Goal: Task Accomplishment & Management: Manage account settings

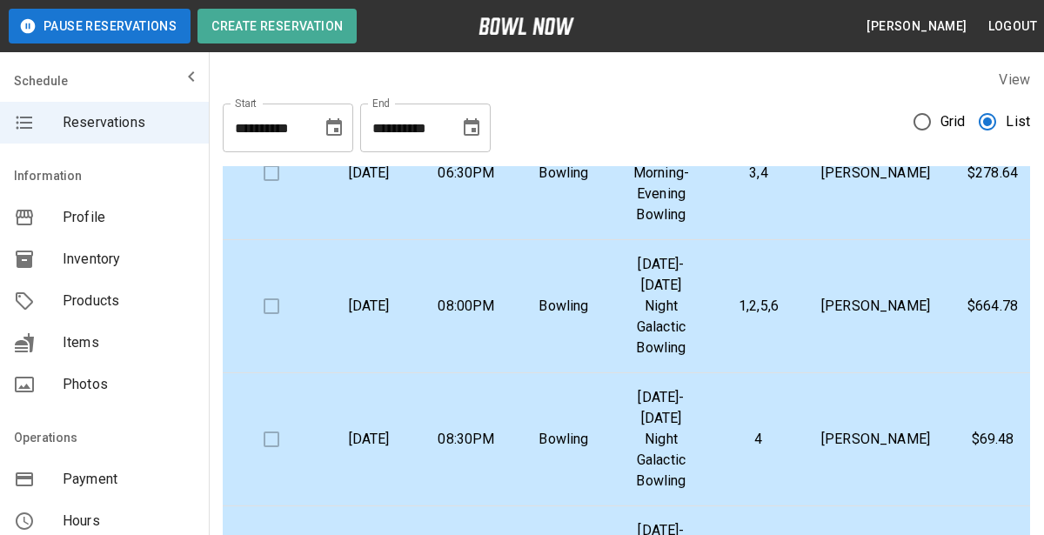
scroll to position [1294, 0]
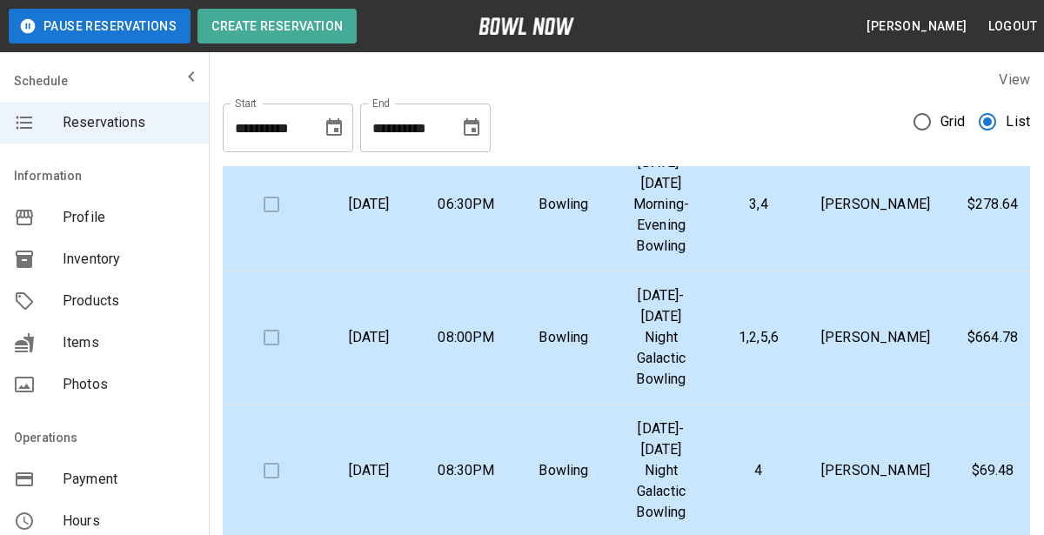
click at [501, 348] on p "08:00PM" at bounding box center [467, 337] width 70 height 21
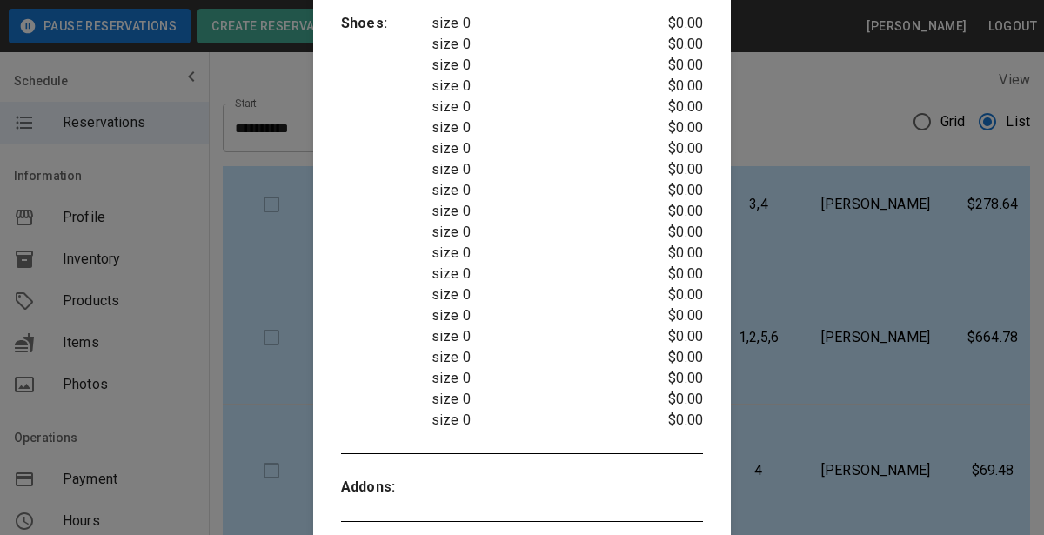
scroll to position [0, 0]
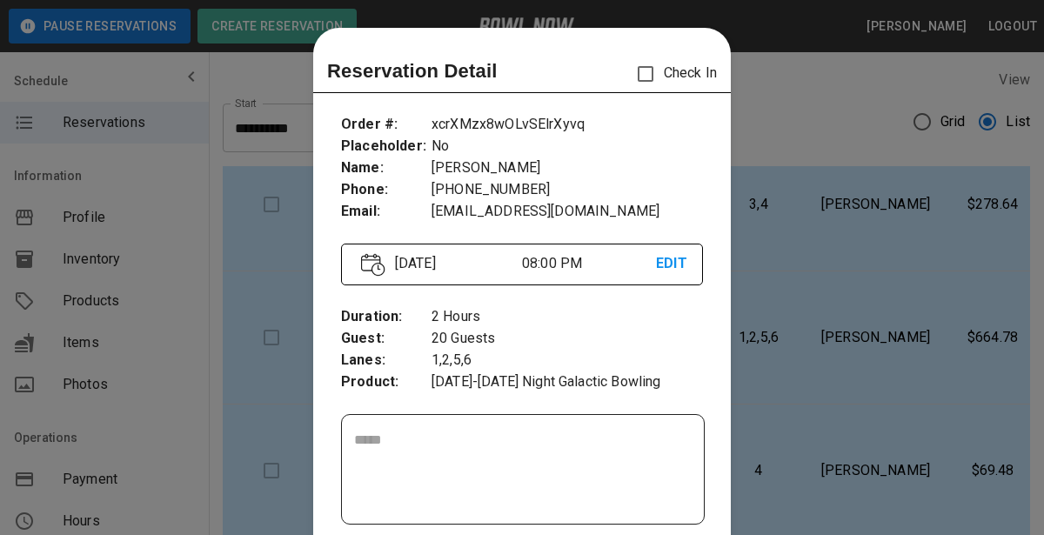
click at [812, 117] on div at bounding box center [522, 267] width 1044 height 535
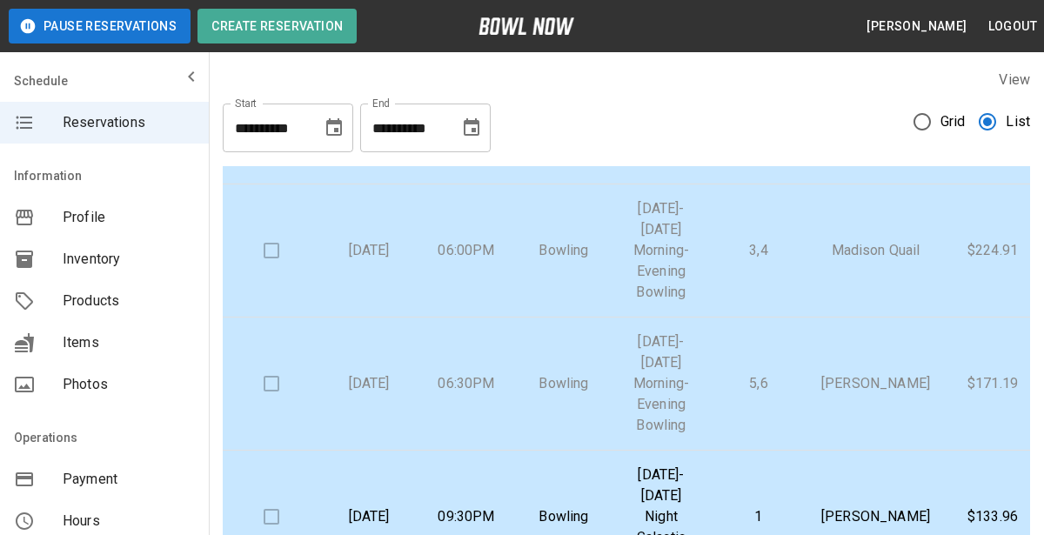
scroll to position [583, 0]
click at [605, 108] on div "**********" at bounding box center [626, 121] width 807 height 63
click at [336, 133] on icon "Choose date, selected date is Aug 15, 2025" at bounding box center [334, 127] width 21 height 21
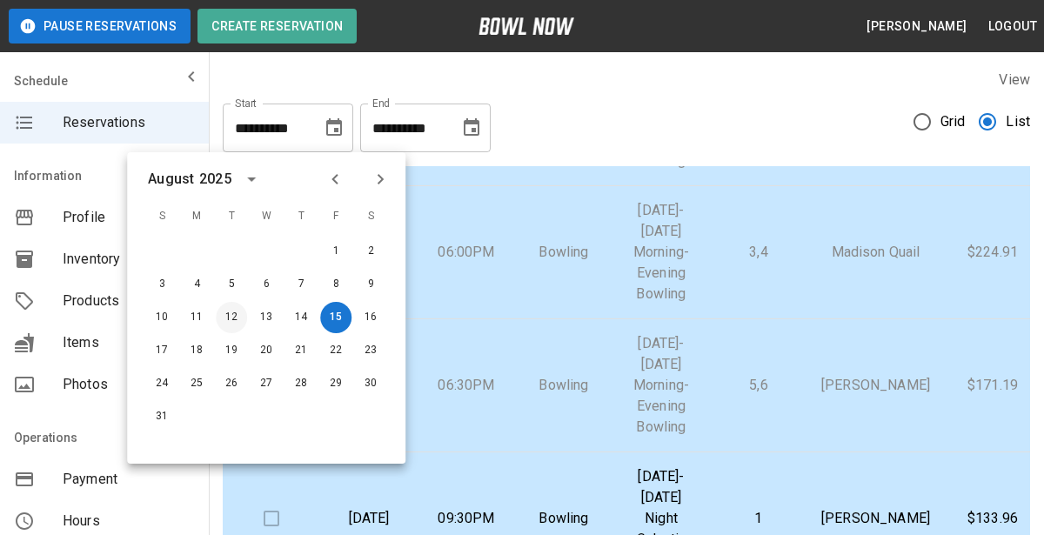
click at [231, 317] on button "12" at bounding box center [231, 317] width 31 height 31
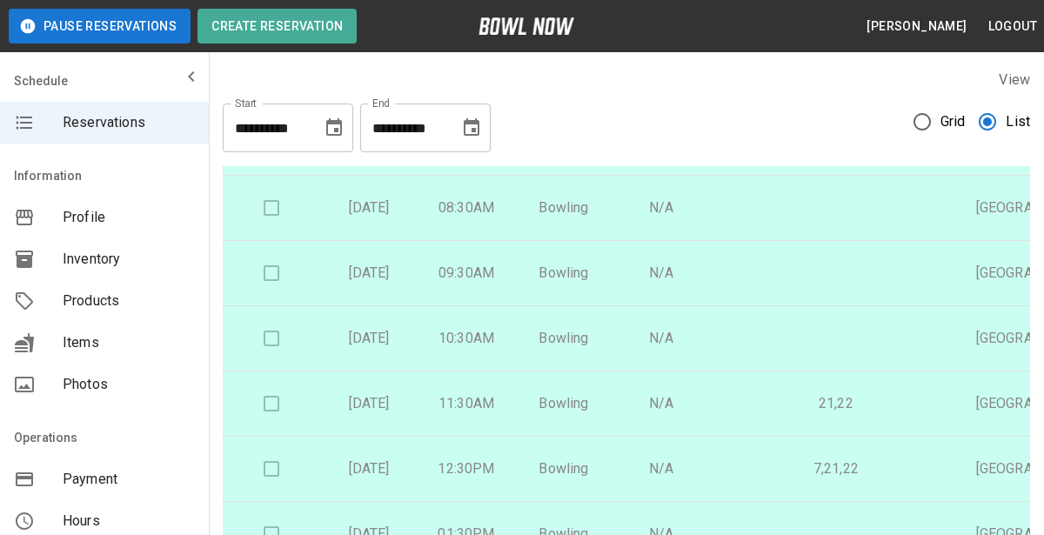
click at [666, 108] on div "**********" at bounding box center [626, 121] width 807 height 63
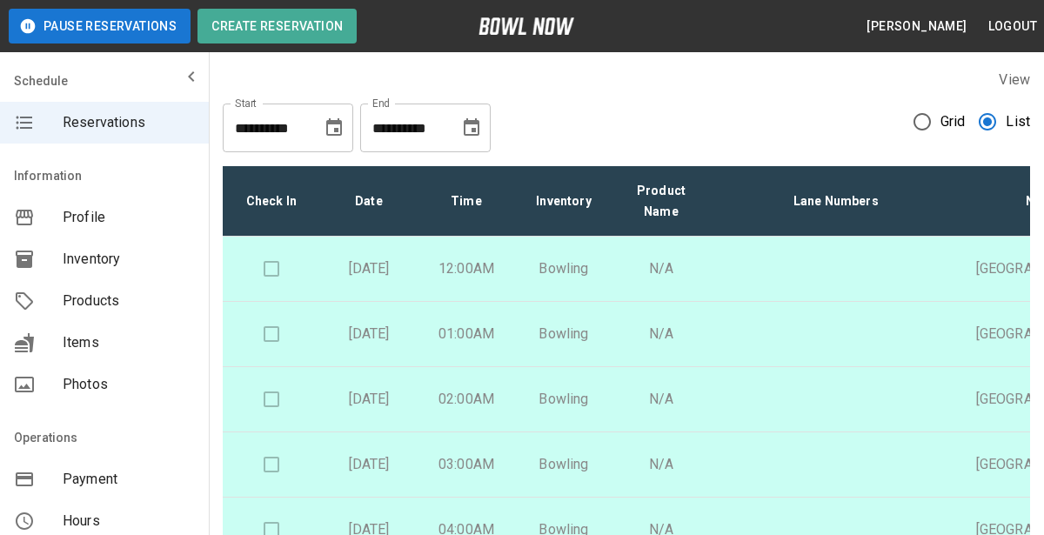
scroll to position [1, 0]
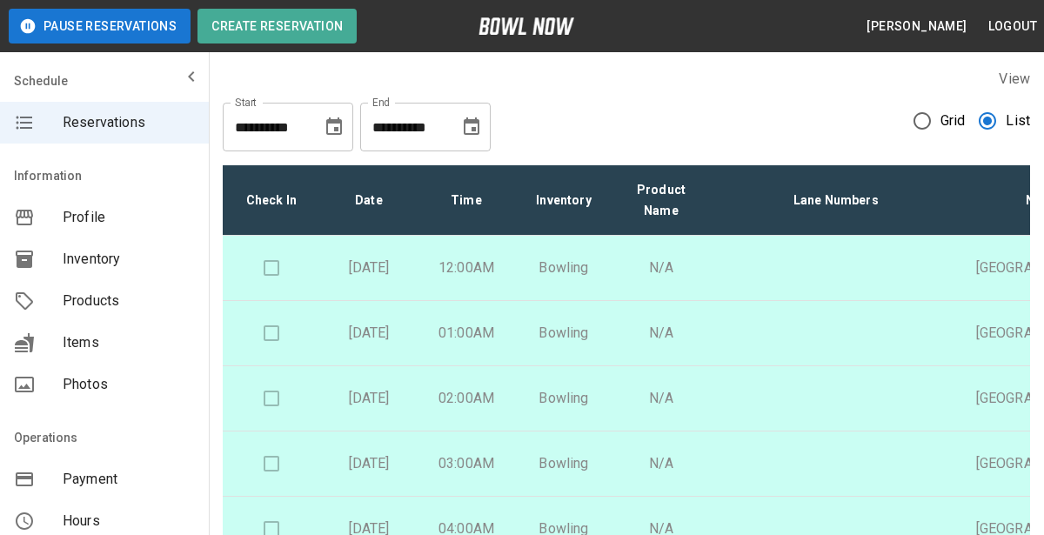
click at [666, 108] on div "**********" at bounding box center [626, 120] width 807 height 63
click at [331, 124] on icon "Choose date, selected date is Aug 12, 2025" at bounding box center [334, 127] width 21 height 21
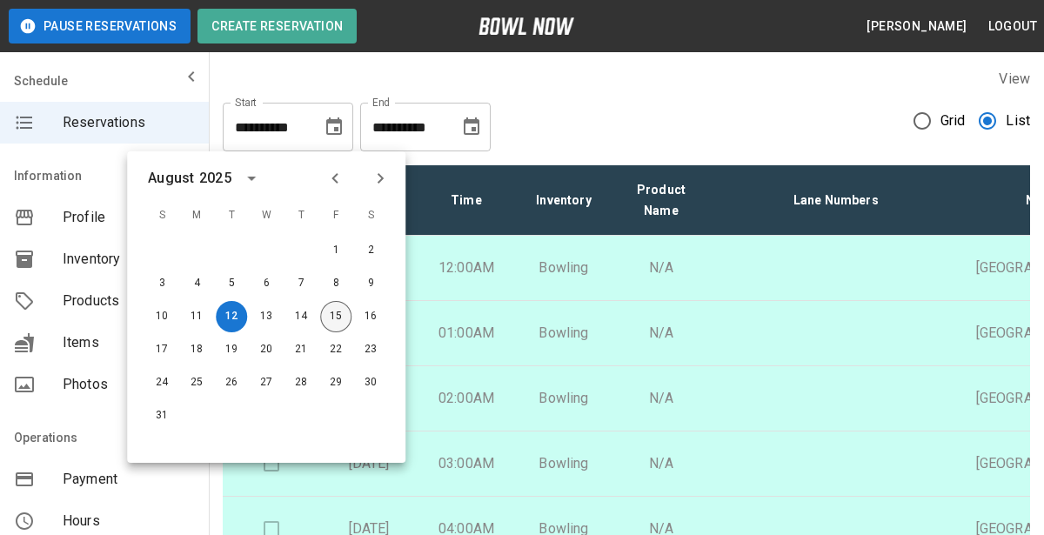
click at [331, 314] on button "15" at bounding box center [335, 316] width 31 height 31
type input "**********"
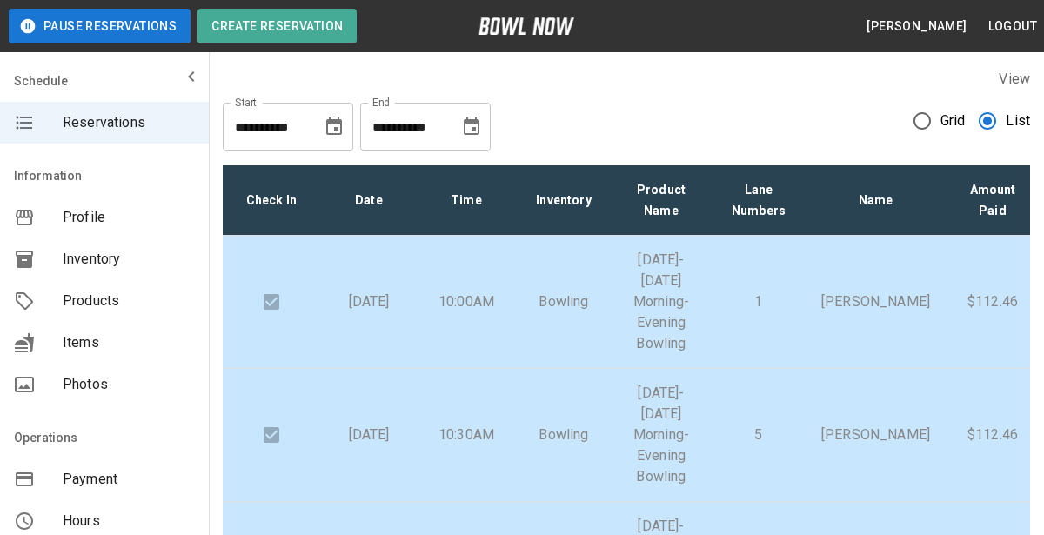
click at [599, 120] on div "**********" at bounding box center [626, 120] width 807 height 63
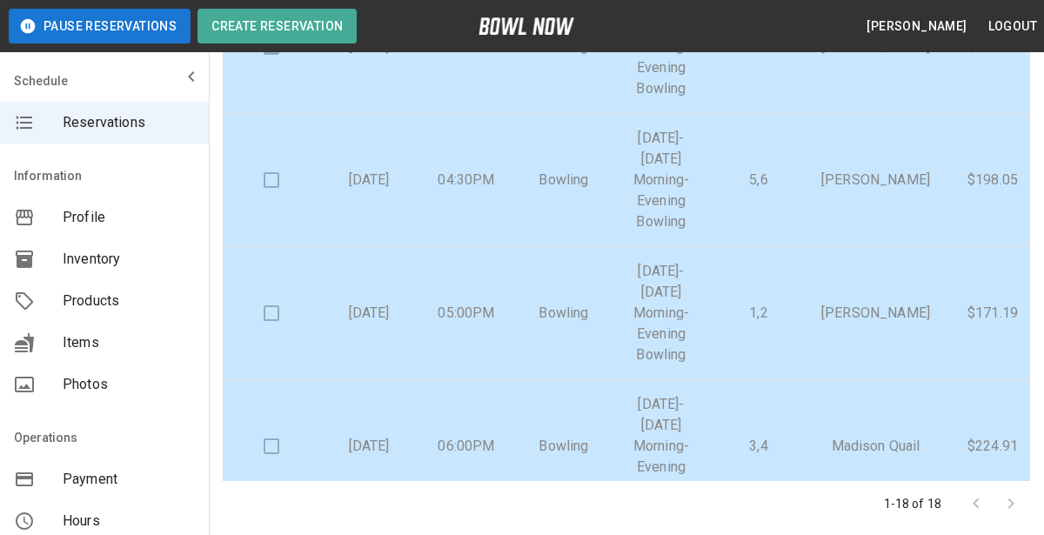
scroll to position [59, 0]
click at [277, 181] on td at bounding box center [271, 181] width 97 height 133
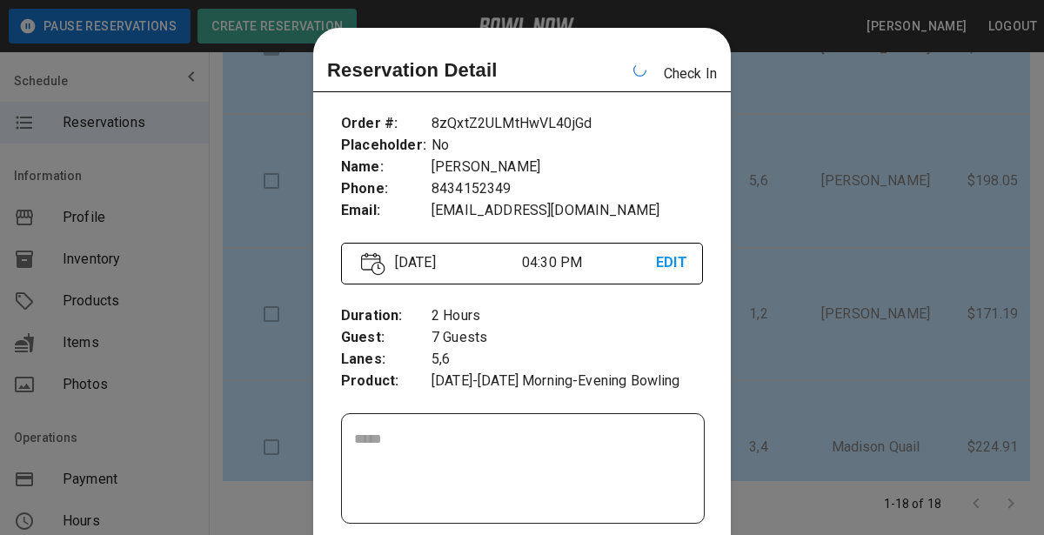
scroll to position [27, 0]
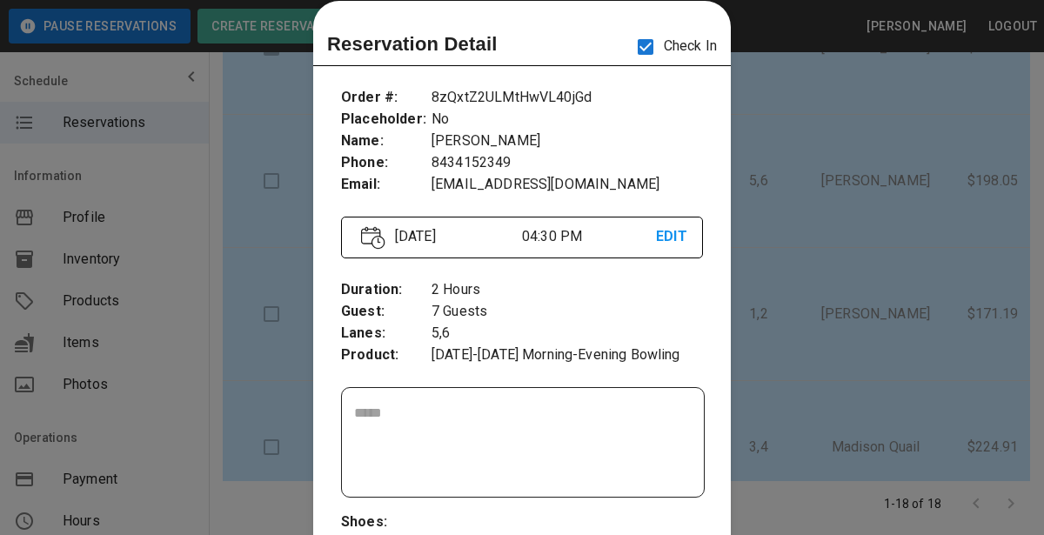
click at [834, 185] on div at bounding box center [522, 267] width 1044 height 535
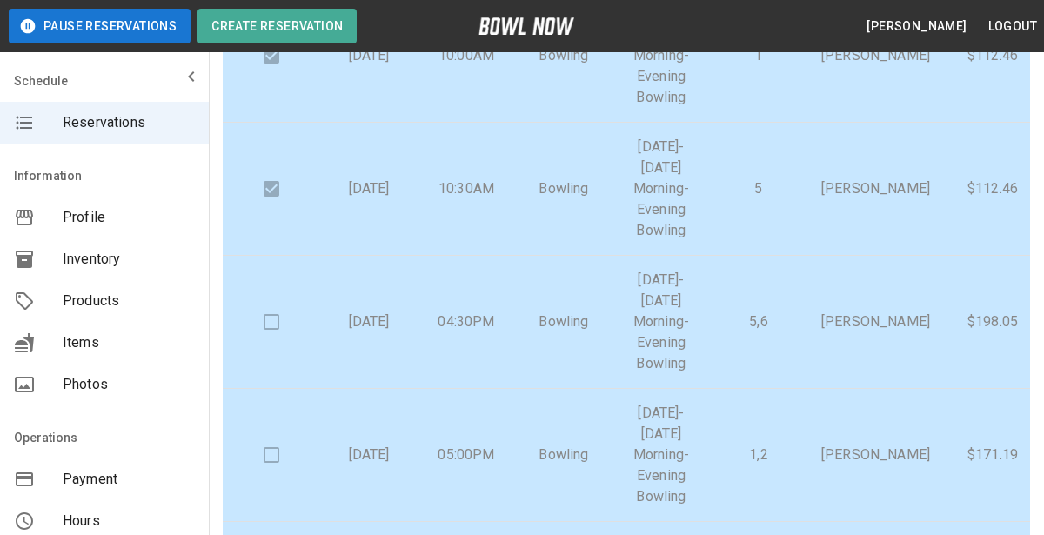
scroll to position [242, 0]
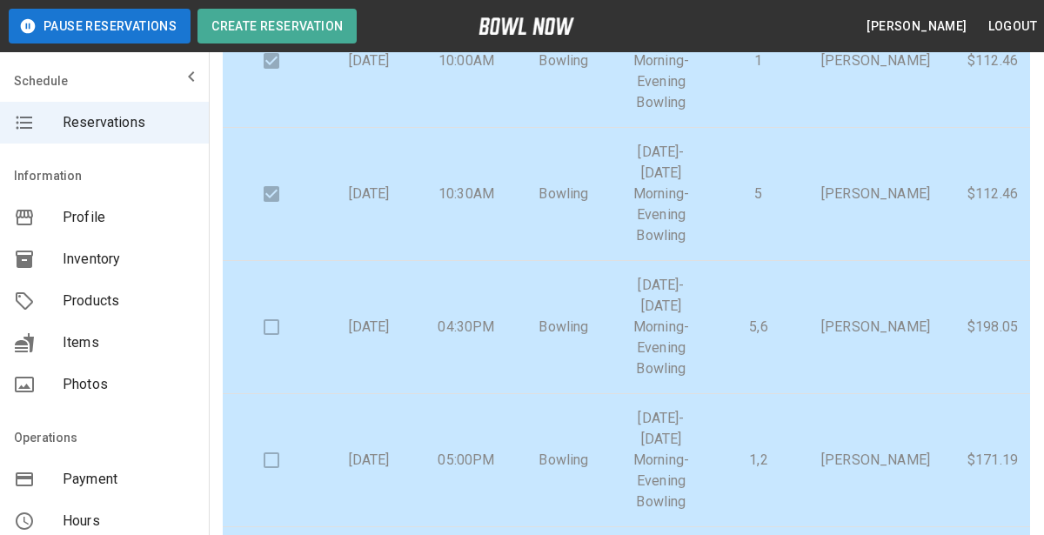
click at [268, 326] on td at bounding box center [271, 327] width 97 height 133
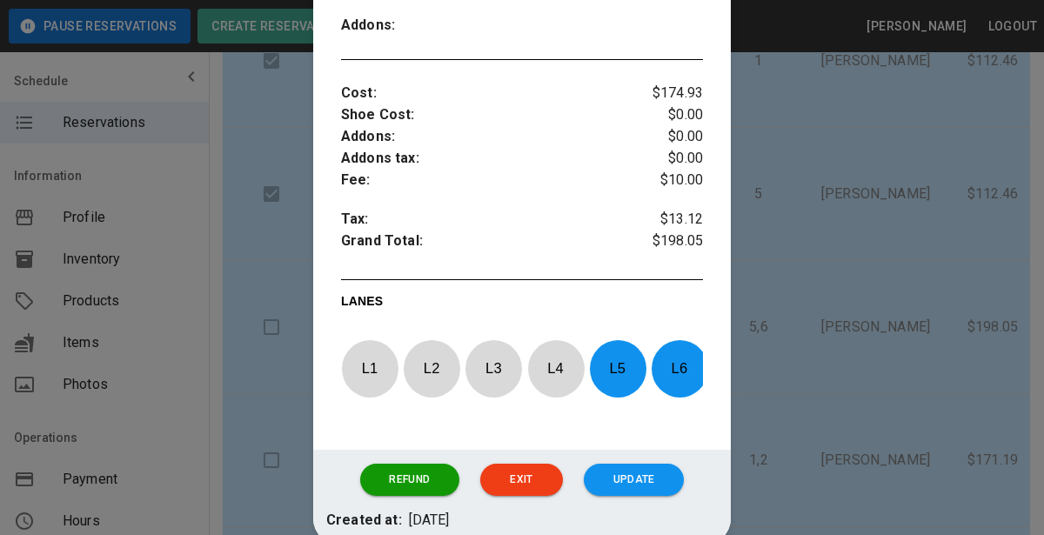
scroll to position [613, 0]
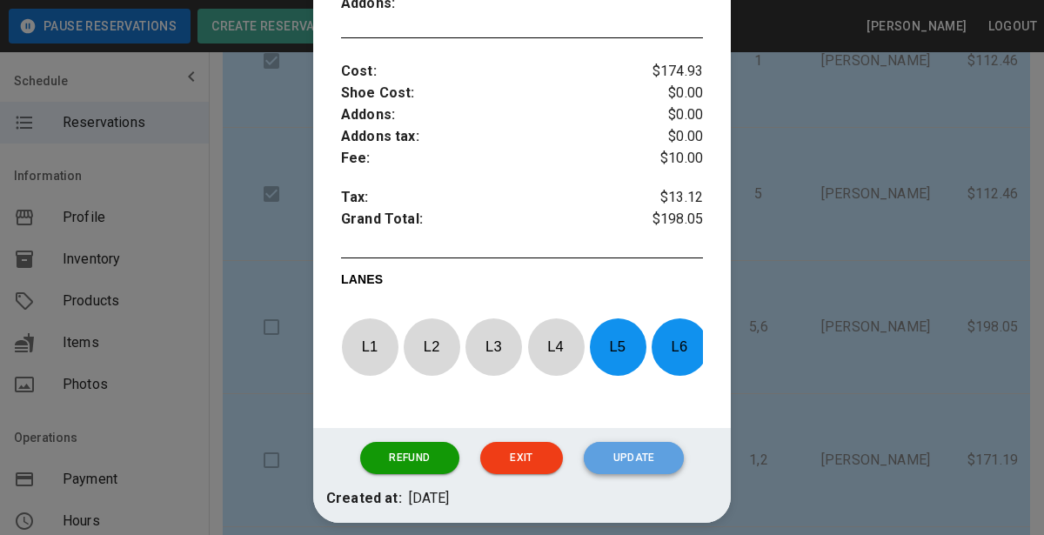
click at [653, 461] on button "Update" at bounding box center [634, 458] width 100 height 32
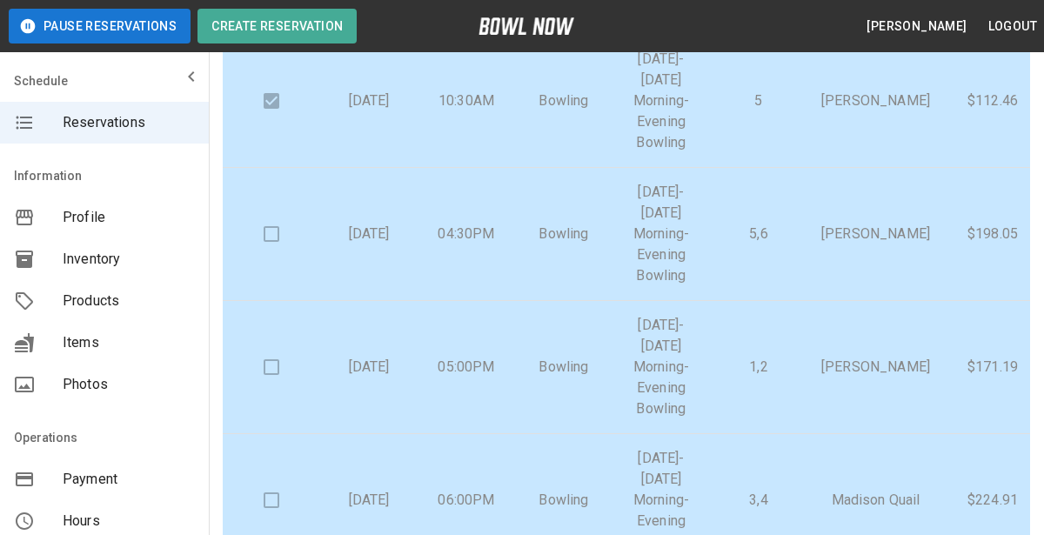
scroll to position [88, 0]
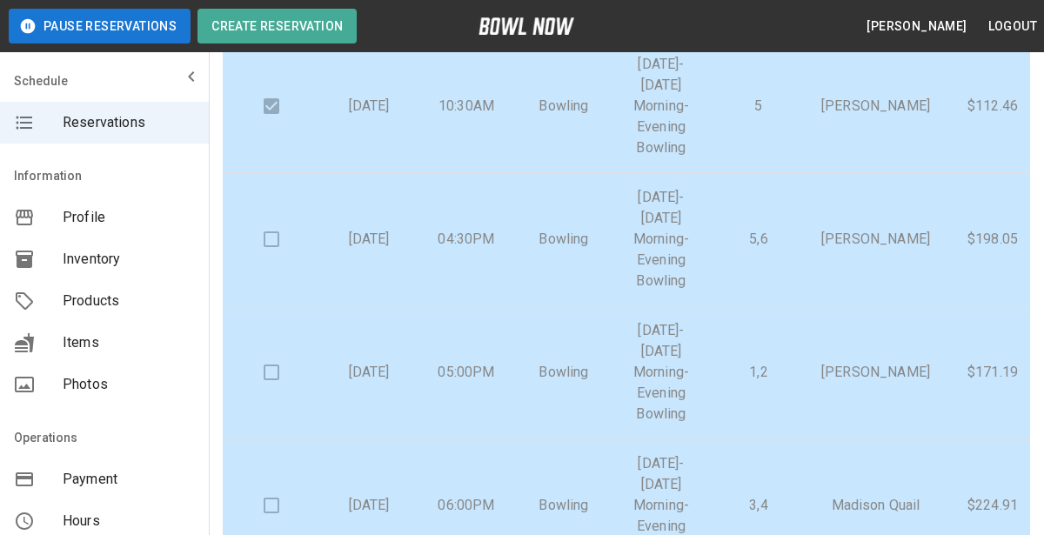
click at [276, 240] on td at bounding box center [271, 239] width 97 height 133
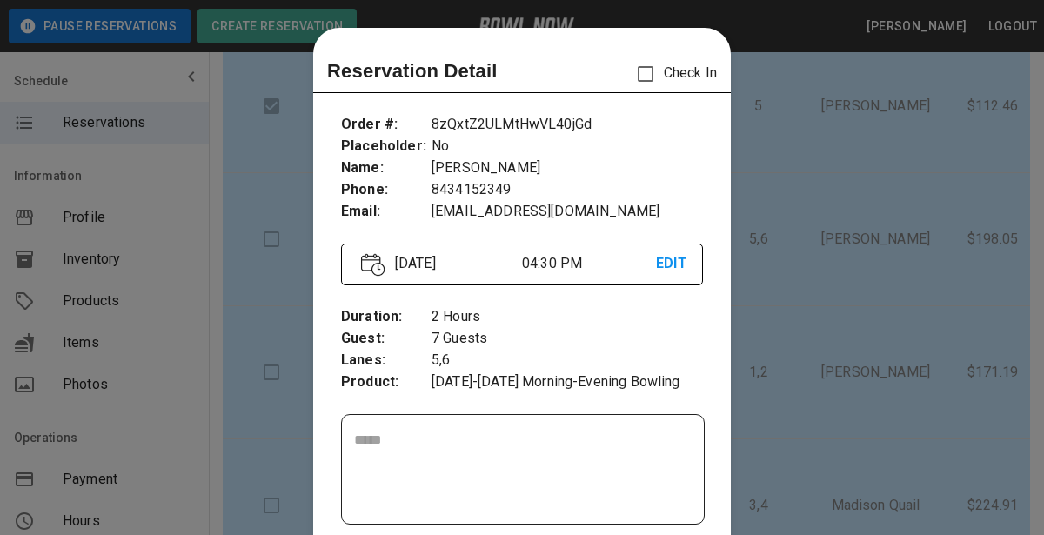
scroll to position [27, 0]
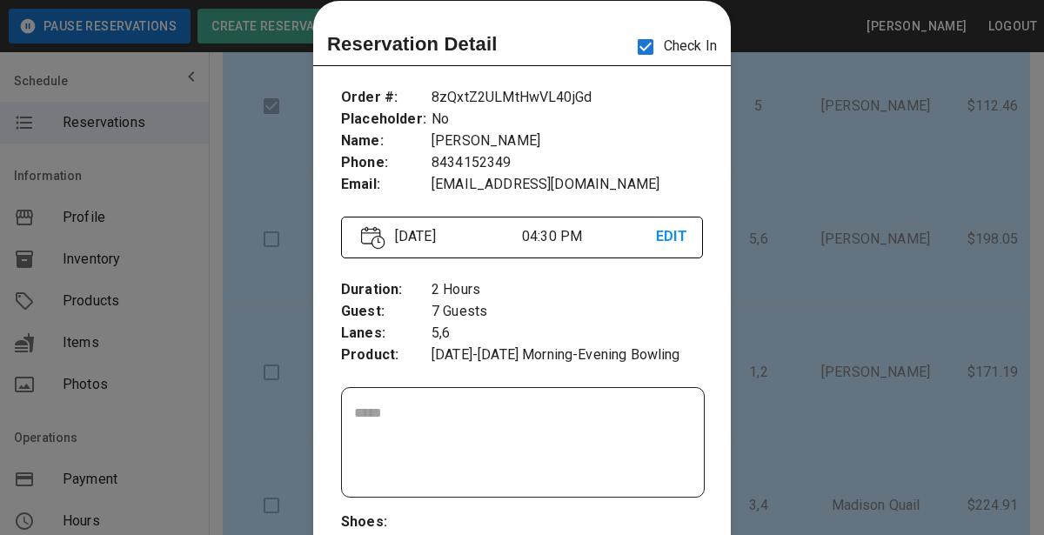
click at [858, 303] on div at bounding box center [522, 267] width 1044 height 535
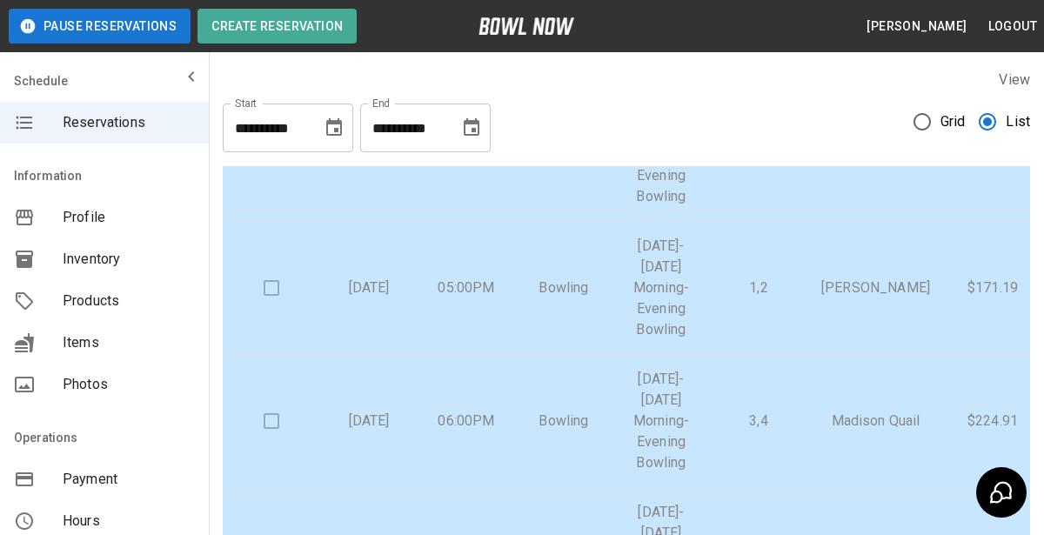
scroll to position [411, 0]
click at [278, 290] on td at bounding box center [271, 291] width 97 height 133
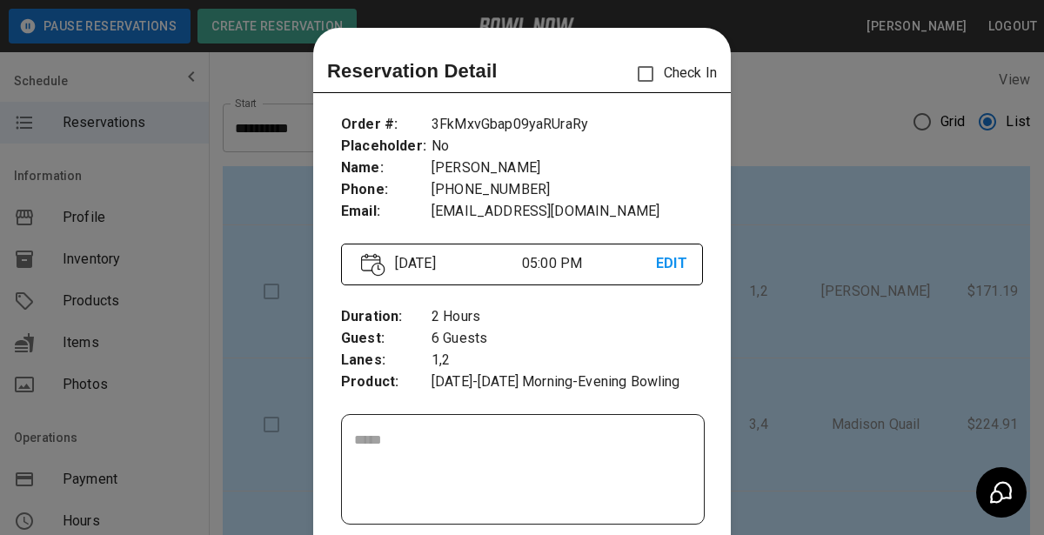
scroll to position [27, 0]
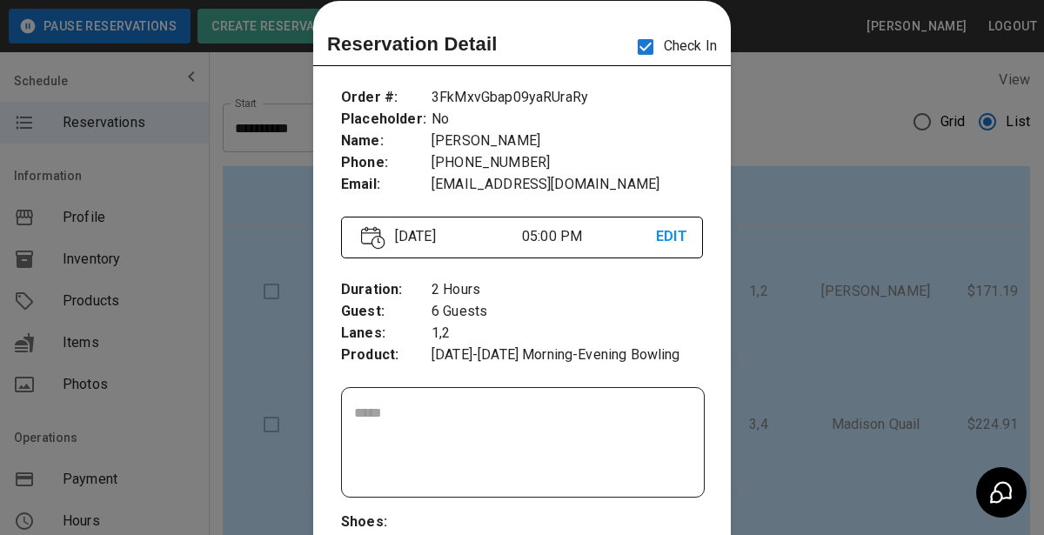
click at [745, 150] on div at bounding box center [522, 267] width 1044 height 535
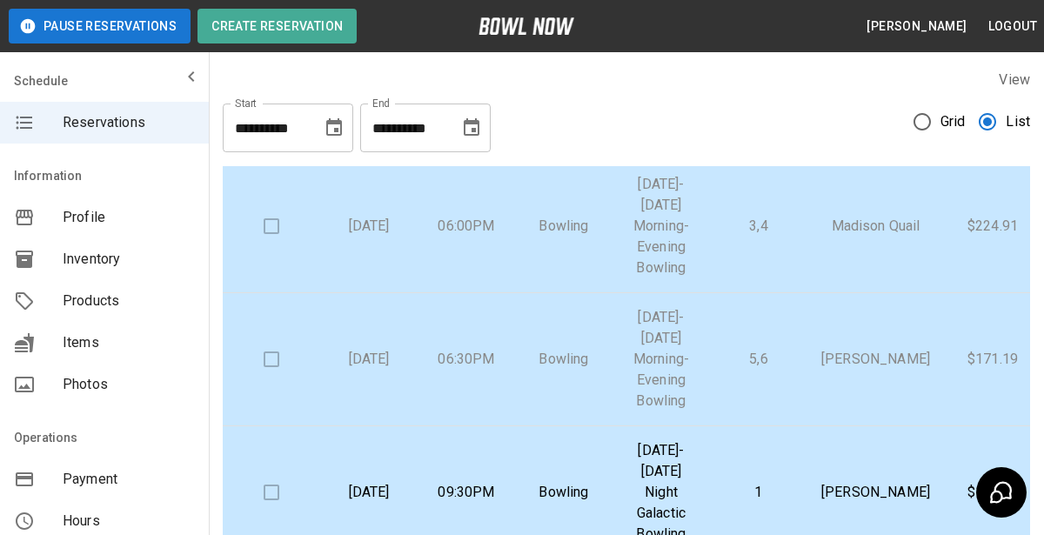
scroll to position [607, 0]
click at [275, 358] on td at bounding box center [271, 361] width 97 height 133
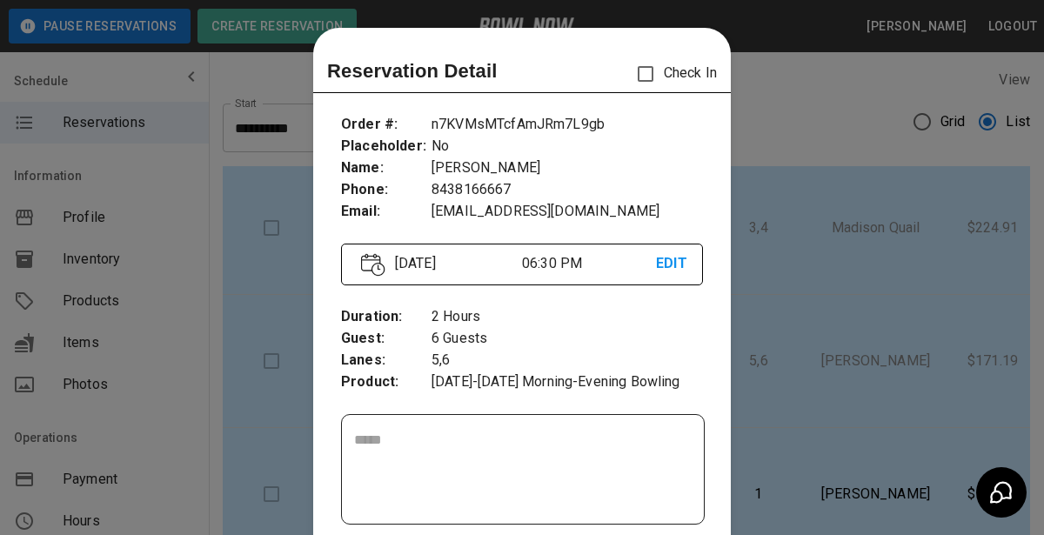
scroll to position [27, 0]
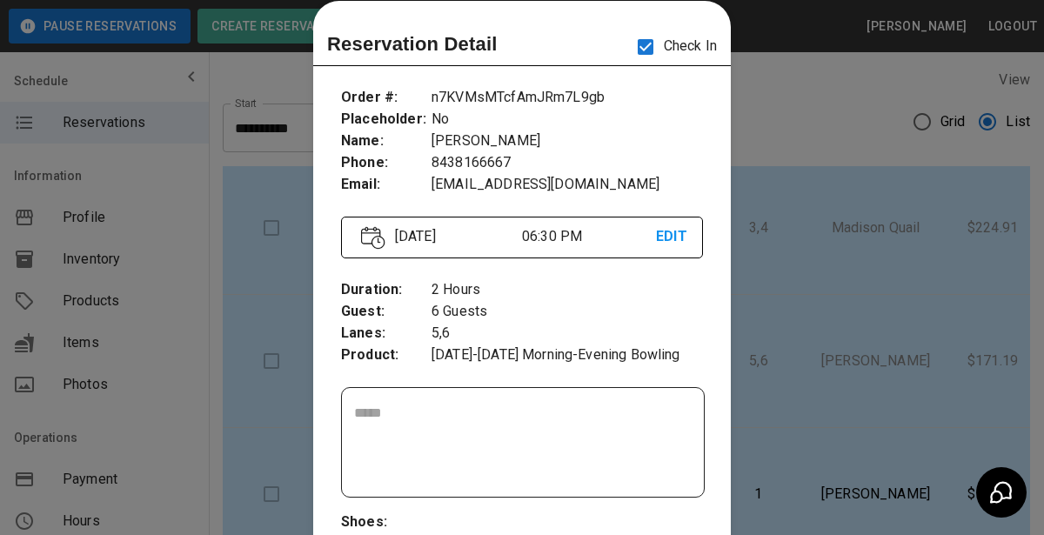
click at [759, 124] on div at bounding box center [522, 267] width 1044 height 535
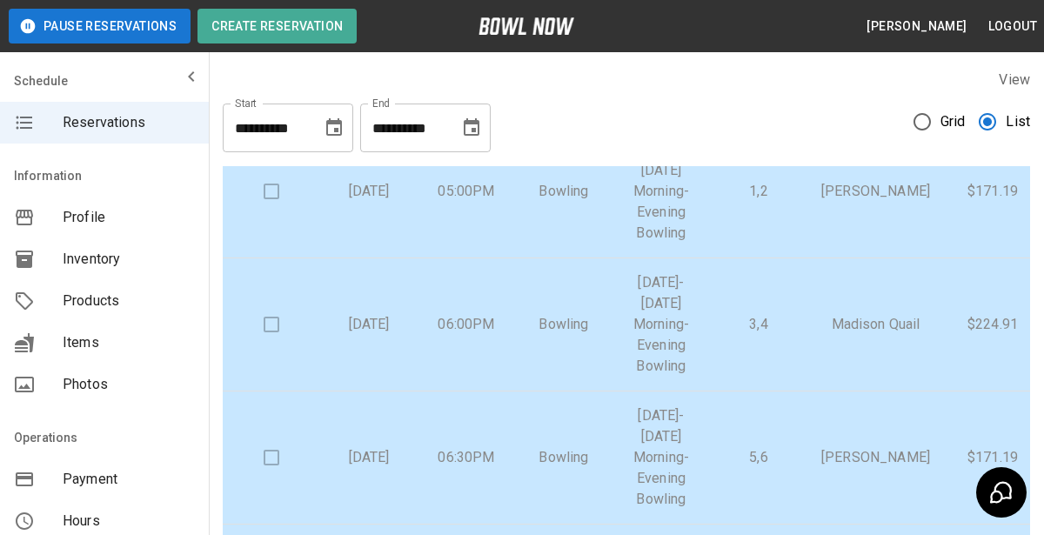
scroll to position [499, 0]
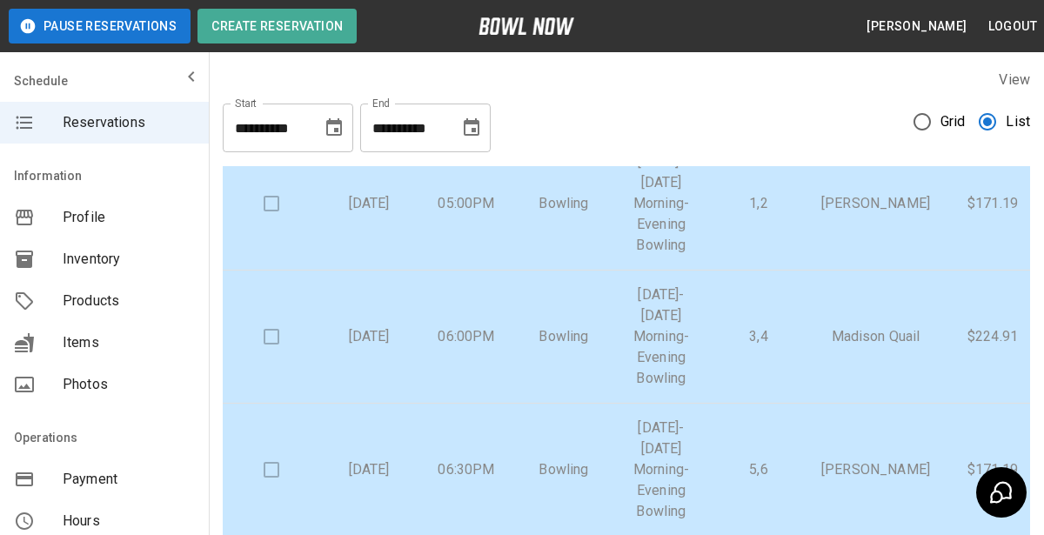
click at [564, 102] on div "**********" at bounding box center [626, 121] width 807 height 63
click at [598, 81] on div "View" at bounding box center [626, 77] width 807 height 20
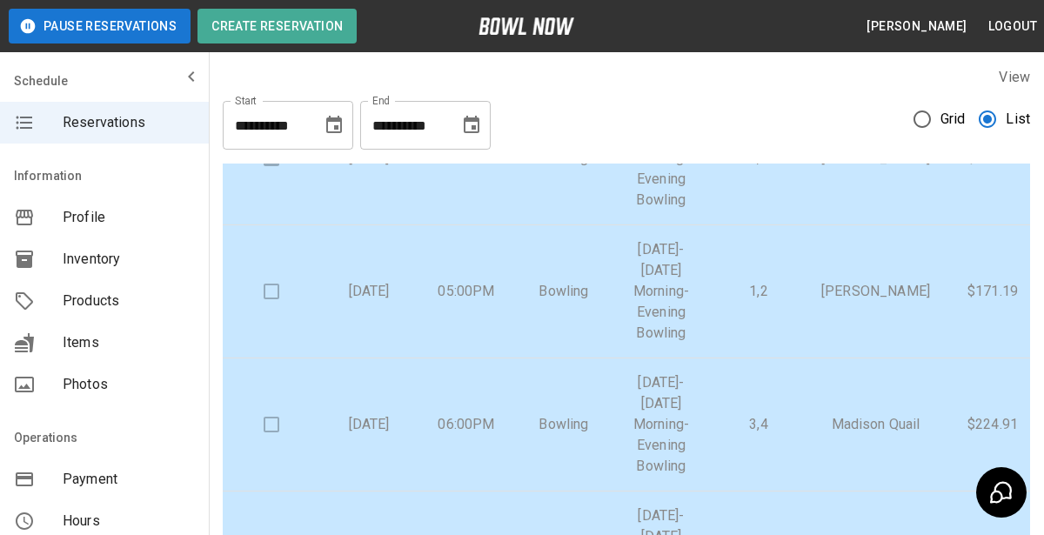
scroll to position [418, 0]
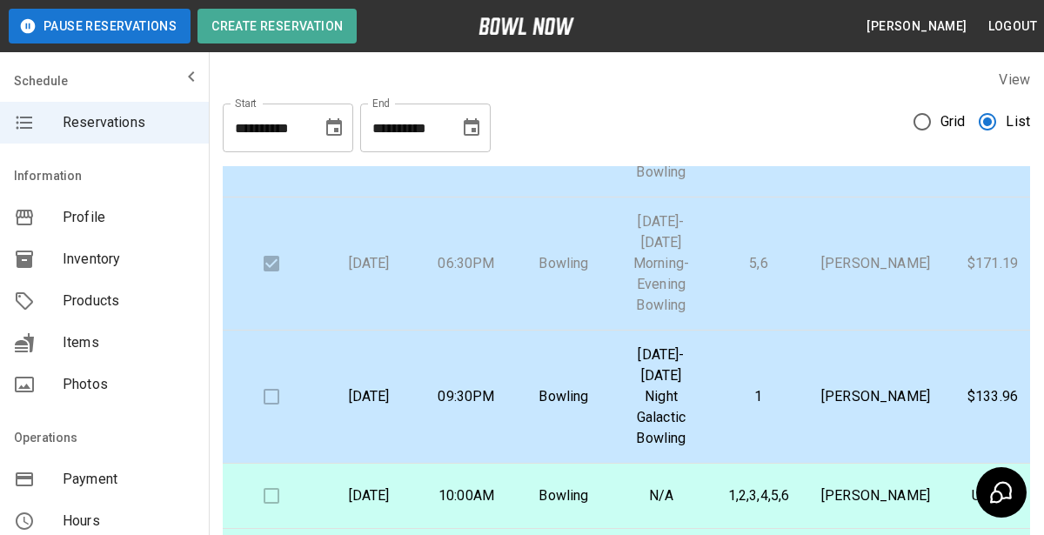
scroll to position [706, 0]
click at [564, 408] on td "Bowling" at bounding box center [563, 396] width 97 height 133
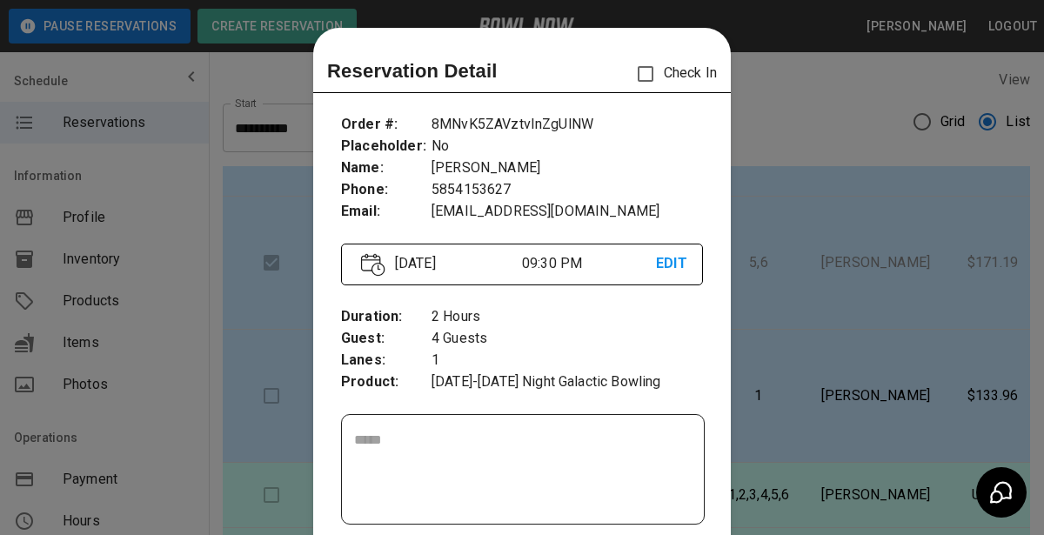
scroll to position [27, 0]
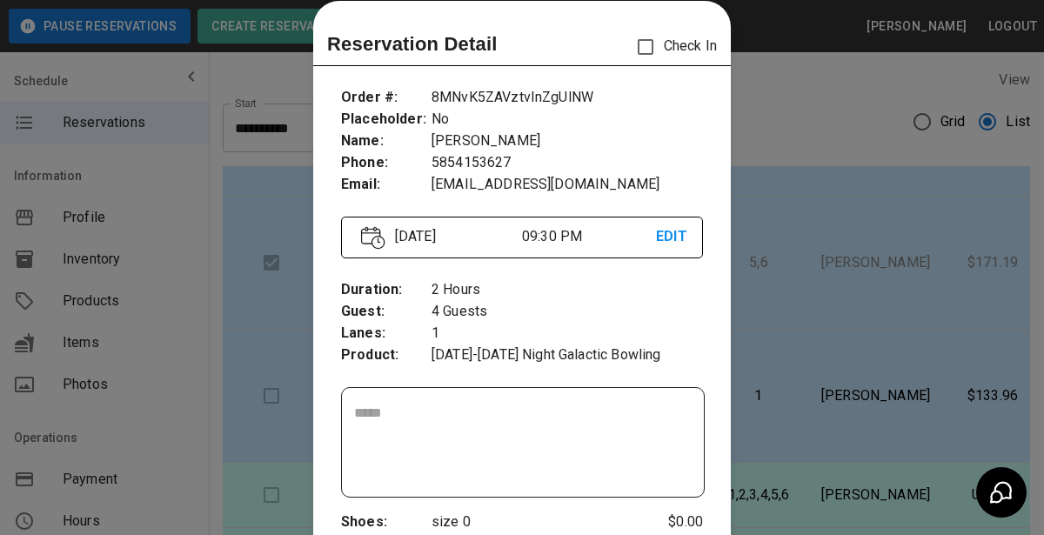
click at [760, 145] on div at bounding box center [522, 267] width 1044 height 535
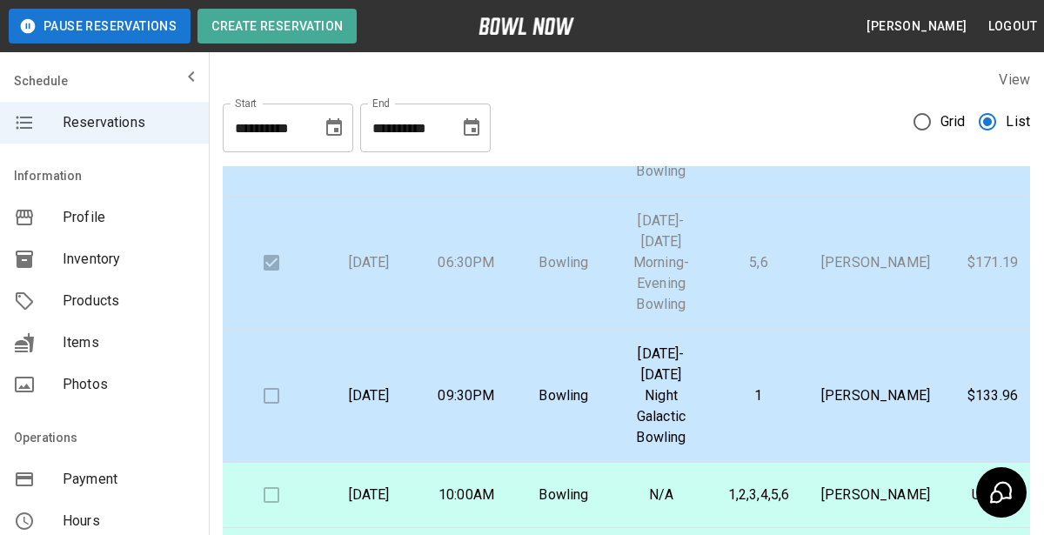
click at [576, 104] on div "**********" at bounding box center [626, 121] width 807 height 63
click at [144, 32] on button "Pause Reservations" at bounding box center [100, 26] width 182 height 35
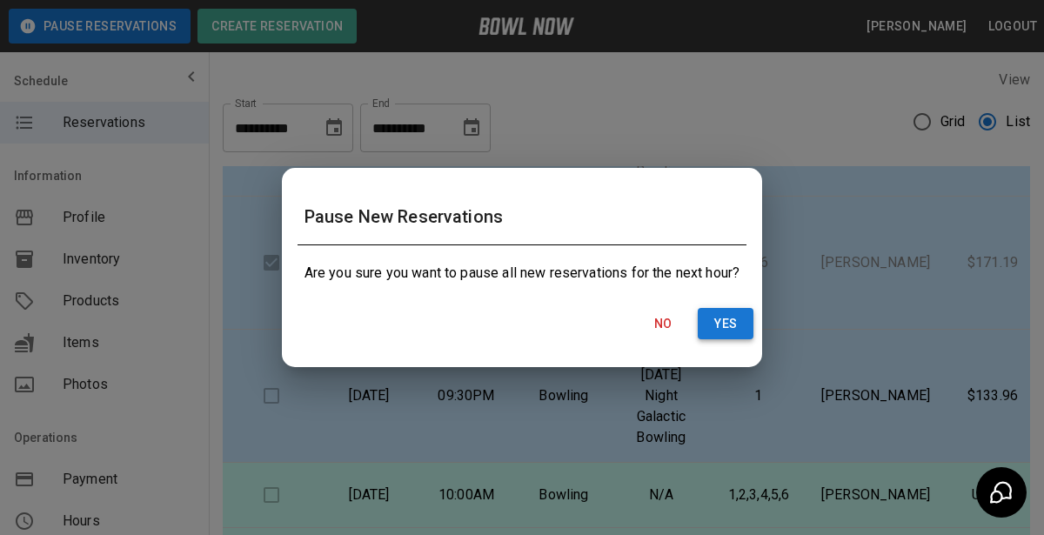
click at [728, 331] on button "Yes" at bounding box center [726, 324] width 56 height 32
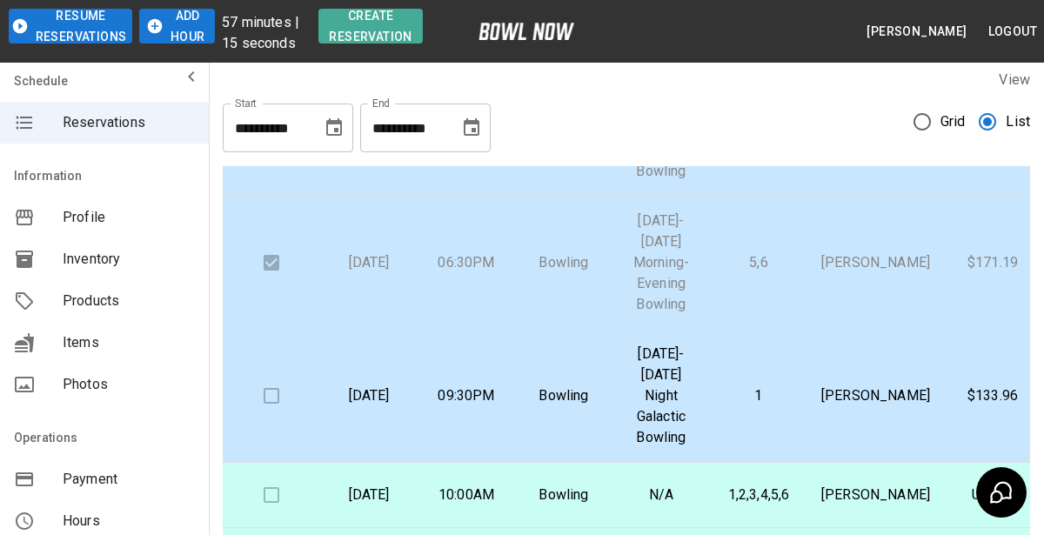
click at [187, 32] on button "Add Hour" at bounding box center [177, 26] width 76 height 35
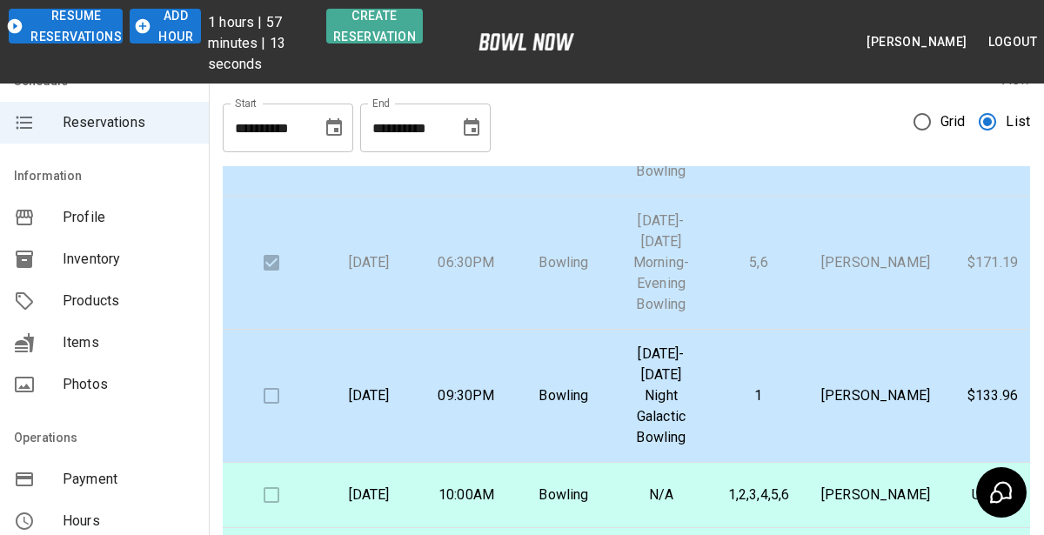
click at [602, 136] on div "**********" at bounding box center [626, 121] width 807 height 63
click at [318, 400] on td at bounding box center [271, 396] width 97 height 133
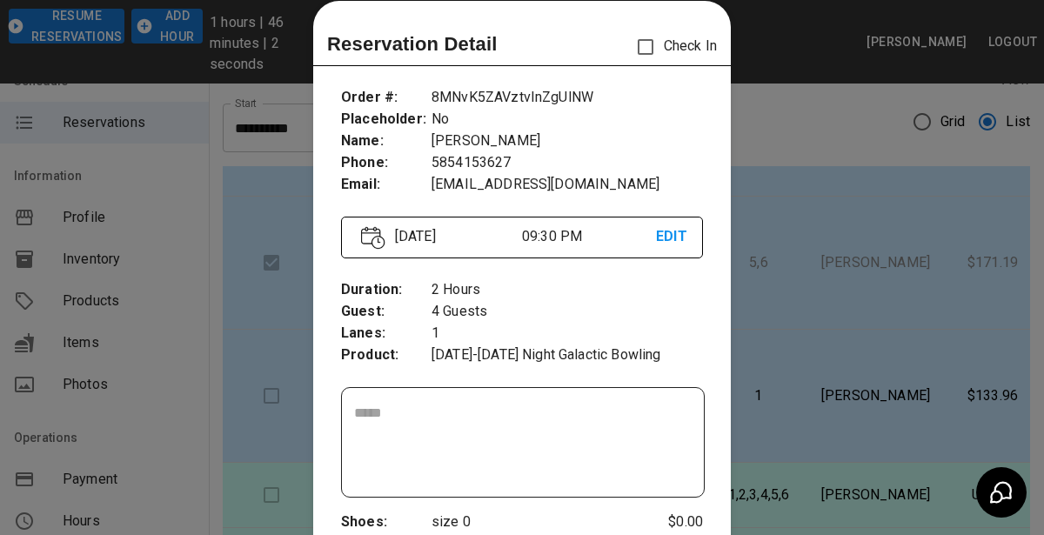
click at [763, 76] on div at bounding box center [522, 267] width 1044 height 535
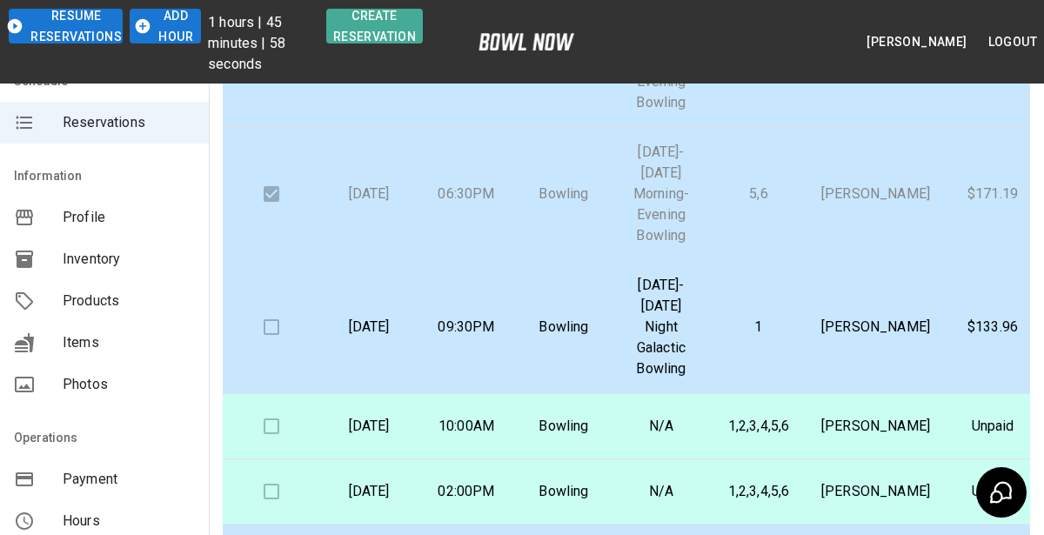
scroll to position [551, 0]
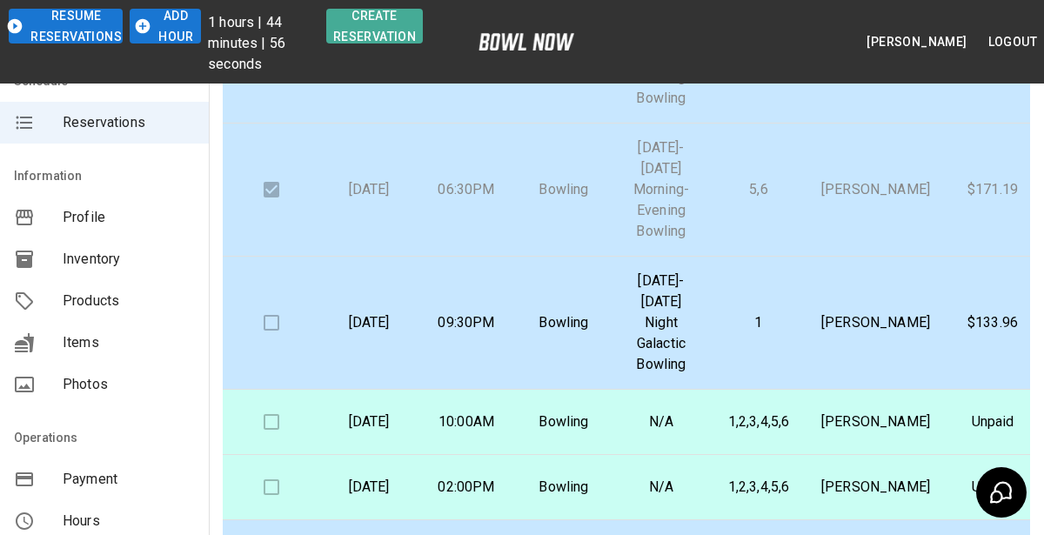
click at [769, 312] on p "1" at bounding box center [759, 322] width 70 height 21
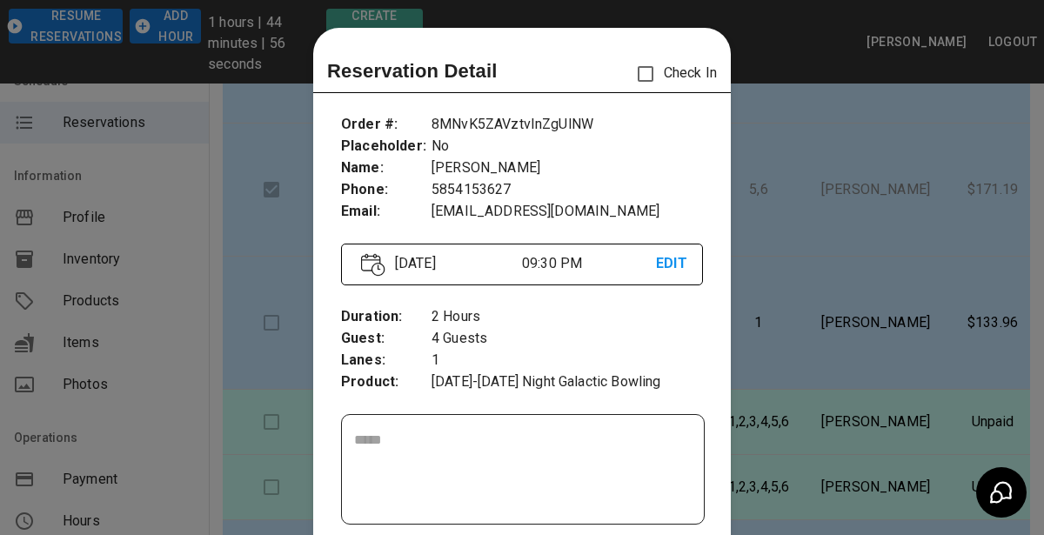
scroll to position [27, 0]
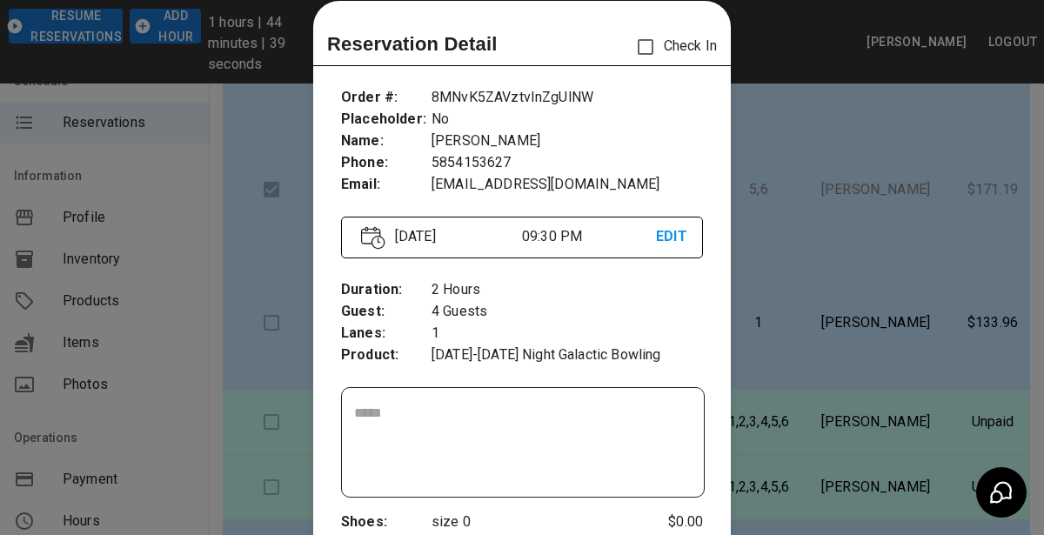
click at [947, 309] on div at bounding box center [522, 267] width 1044 height 535
